Goal: Information Seeking & Learning: Learn about a topic

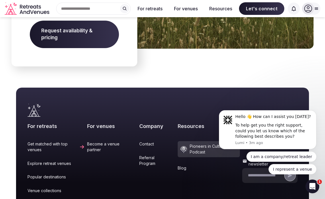
scroll to position [976, 0]
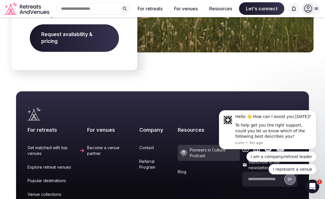
click at [101, 10] on div "Search Popular Destinations [GEOGRAPHIC_DATA], [GEOGRAPHIC_DATA] [GEOGRAPHIC_DA…" at bounding box center [91, 9] width 79 height 12
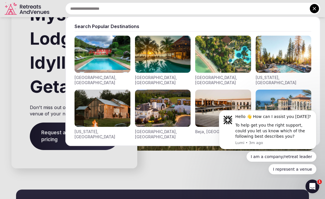
scroll to position [788, 0]
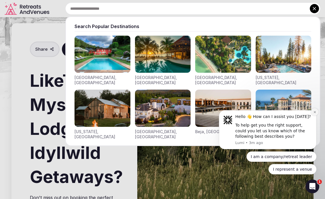
click at [240, 112] on icon "Dismiss notification" at bounding box center [314, 112] width 3 height 3
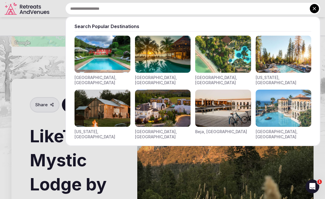
scroll to position [726, 0]
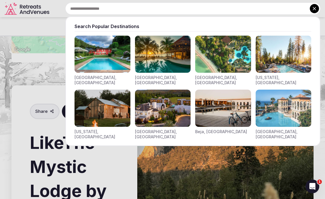
click at [109, 27] on div "Search Popular Destinations" at bounding box center [193, 26] width 237 height 6
click at [240, 65] on img "Visit venues for California, USA" at bounding box center [284, 54] width 56 height 37
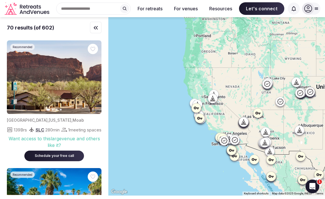
click at [234, 156] on icon at bounding box center [234, 156] width 5 height 3
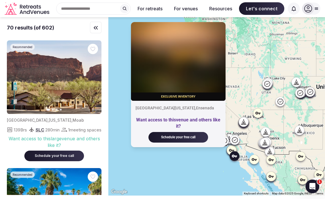
click at [231, 149] on icon at bounding box center [232, 150] width 6 height 6
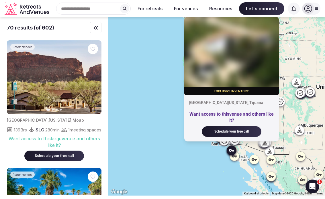
click at [175, 169] on div "Exclusive inventory [GEOGRAPHIC_DATA][US_STATE] , [GEOGRAPHIC_DATA] Want access…" at bounding box center [216, 106] width 217 height 179
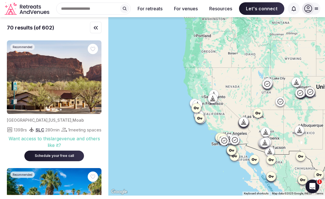
click at [233, 140] on icon at bounding box center [234, 140] width 7 height 7
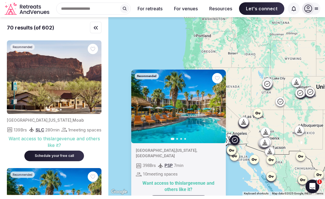
click at [227, 138] on icon at bounding box center [224, 140] width 7 height 7
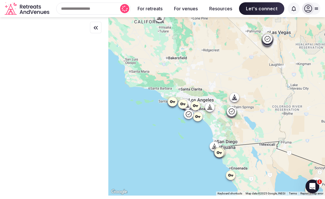
click at [215, 145] on icon at bounding box center [216, 146] width 3 height 5
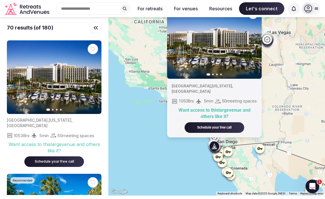
click at [240, 40] on icon "button" at bounding box center [254, 42] width 5 height 5
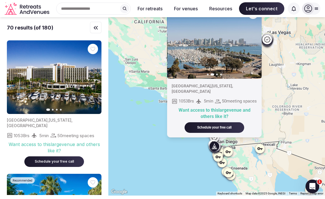
click at [240, 40] on icon "button" at bounding box center [254, 42] width 5 height 5
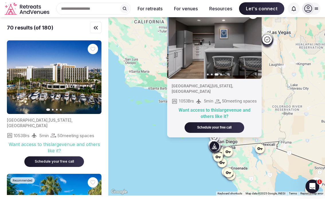
click at [240, 40] on icon "button" at bounding box center [254, 42] width 5 height 5
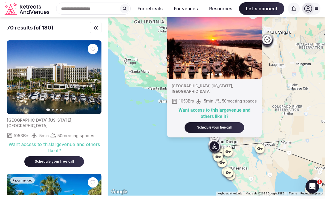
click at [164, 169] on div "Previous slide Next slide [GEOGRAPHIC_DATA] , [US_STATE] , [GEOGRAPHIC_DATA] 10…" at bounding box center [216, 106] width 217 height 179
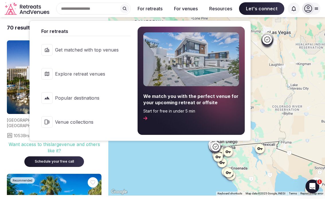
click at [157, 9] on button "For retreats" at bounding box center [150, 8] width 34 height 13
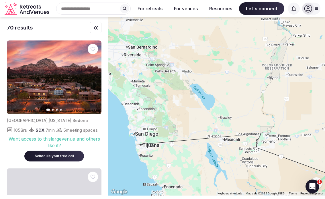
drag, startPoint x: 176, startPoint y: 125, endPoint x: 289, endPoint y: 90, distance: 119.1
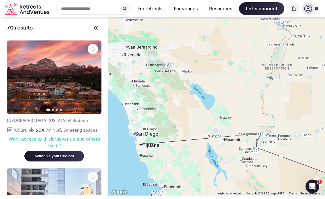
click at [240, 90] on div at bounding box center [216, 106] width 217 height 179
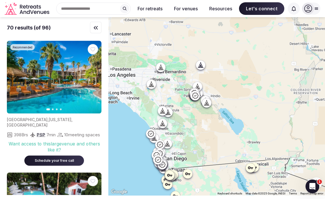
drag, startPoint x: 190, startPoint y: 118, endPoint x: 220, endPoint y: 143, distance: 38.9
click at [220, 143] on div at bounding box center [216, 106] width 217 height 179
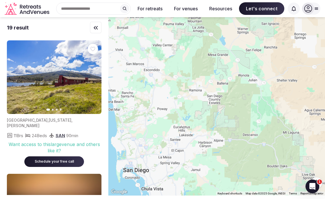
drag, startPoint x: 186, startPoint y: 139, endPoint x: 273, endPoint y: 157, distance: 89.4
click at [240, 157] on div at bounding box center [216, 106] width 217 height 179
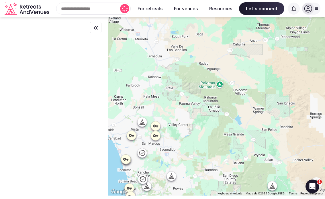
drag, startPoint x: 200, startPoint y: 85, endPoint x: 216, endPoint y: 169, distance: 84.8
click at [216, 169] on div at bounding box center [216, 106] width 217 height 179
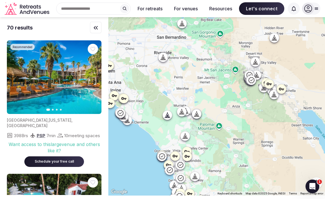
click at [240, 41] on div at bounding box center [274, 37] width 9 height 9
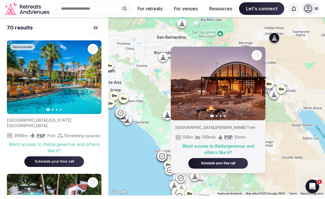
click at [240, 81] on button "Next slide" at bounding box center [257, 83] width 9 height 9
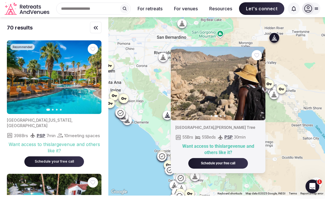
click at [240, 81] on button "Next slide" at bounding box center [257, 83] width 9 height 9
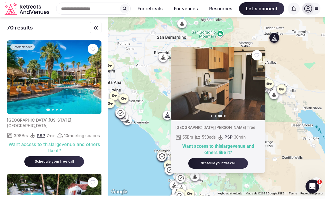
click at [240, 81] on button "Next slide" at bounding box center [257, 83] width 9 height 9
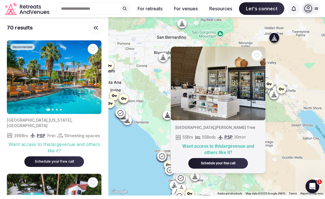
click at [240, 58] on div "Previous slide Next slide [GEOGRAPHIC_DATA] , [PERSON_NAME] Tree 55 Brs 55 Beds…" at bounding box center [216, 106] width 217 height 179
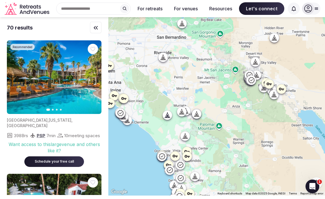
click at [240, 65] on div at bounding box center [255, 61] width 9 height 9
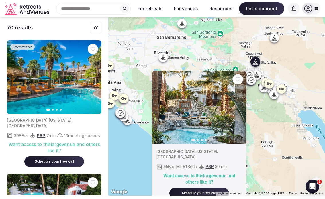
click at [240, 106] on icon "button" at bounding box center [238, 107] width 5 height 5
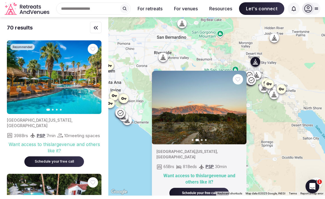
click at [240, 106] on icon "button" at bounding box center [238, 107] width 5 height 5
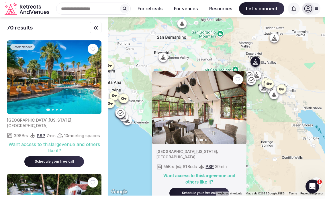
click at [240, 106] on icon "button" at bounding box center [238, 107] width 5 height 5
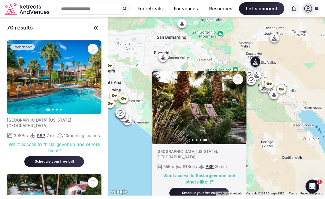
click at [240, 90] on div at bounding box center [274, 94] width 9 height 9
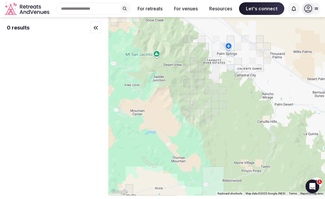
drag, startPoint x: 219, startPoint y: 68, endPoint x: 207, endPoint y: 186, distance: 119.4
click at [207, 169] on div at bounding box center [216, 106] width 217 height 179
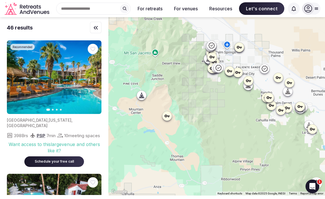
click at [142, 95] on icon at bounding box center [142, 95] width 2 height 1
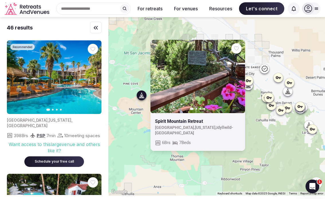
click at [239, 79] on icon "button" at bounding box center [237, 76] width 5 height 5
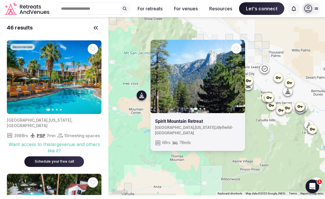
click at [239, 79] on icon "button" at bounding box center [237, 76] width 5 height 5
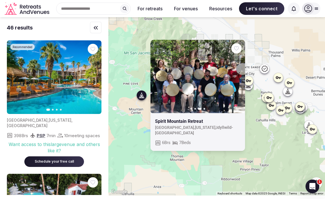
click at [239, 79] on icon "button" at bounding box center [237, 76] width 5 height 5
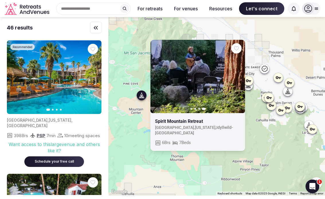
click at [204, 108] on link at bounding box center [198, 77] width 95 height 74
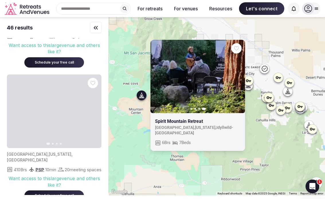
scroll to position [367, 0]
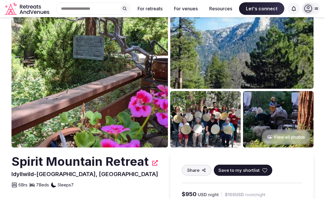
scroll to position [21, 0]
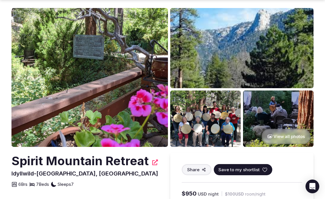
click at [274, 136] on button "View all photos" at bounding box center [286, 136] width 49 height 15
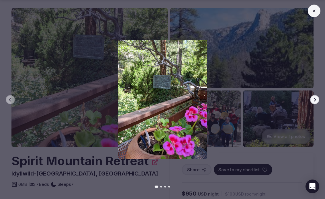
click at [316, 100] on icon "button" at bounding box center [315, 100] width 5 height 5
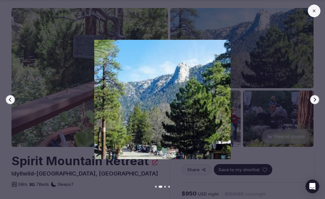
click at [316, 100] on icon "button" at bounding box center [315, 100] width 5 height 5
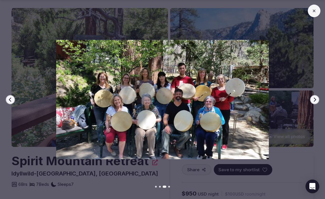
click at [316, 100] on icon "button" at bounding box center [315, 100] width 5 height 5
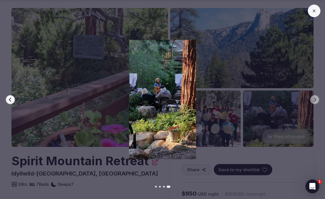
scroll to position [0, 0]
click at [314, 9] on icon at bounding box center [314, 11] width 5 height 5
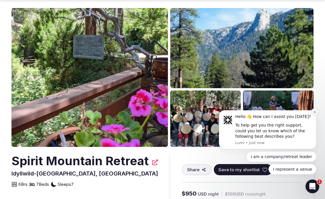
click at [316, 109] on button "Dismiss notification" at bounding box center [314, 111] width 7 height 7
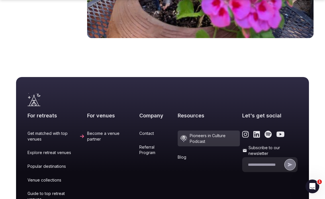
scroll to position [1052, 0]
